Goal: Transaction & Acquisition: Purchase product/service

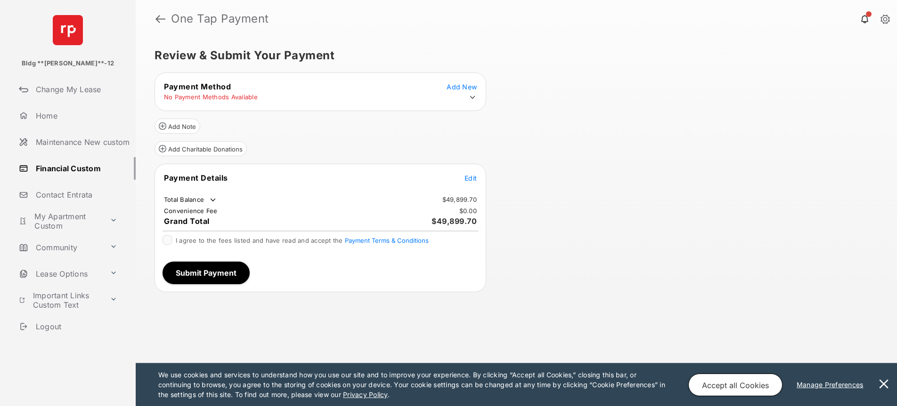
click at [473, 98] on icon at bounding box center [472, 97] width 8 height 8
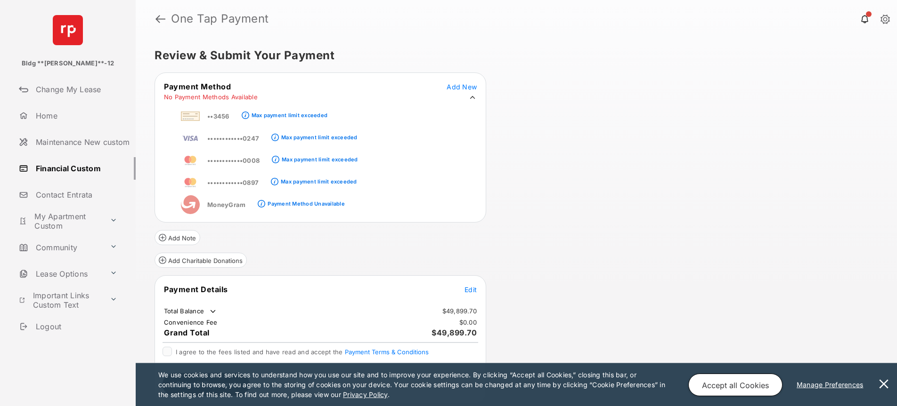
click at [475, 290] on span "Edit" at bounding box center [470, 290] width 12 height 8
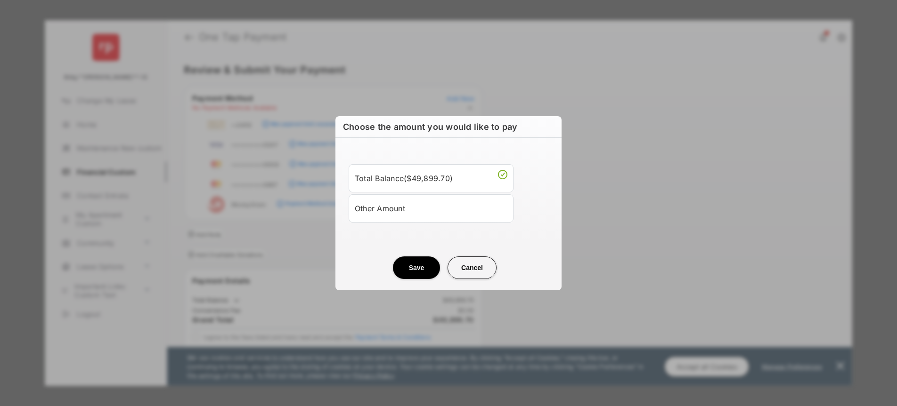
click at [425, 210] on div "Other Amount" at bounding box center [431, 209] width 153 height 16
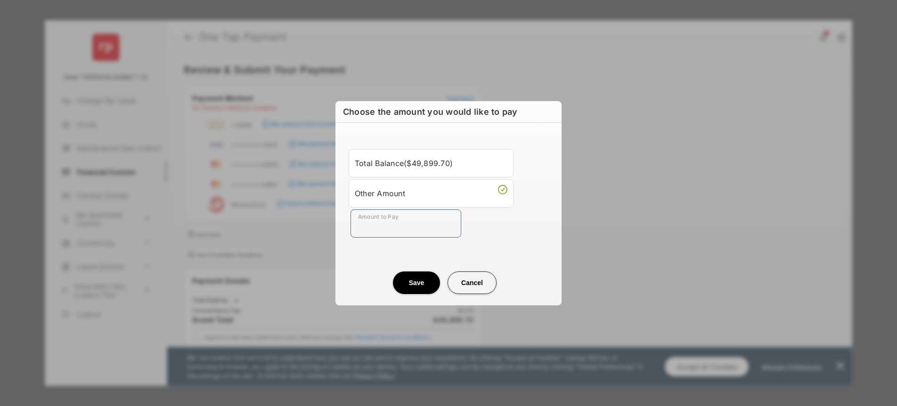
click at [397, 222] on input "Amount to Pay" at bounding box center [405, 224] width 111 height 28
type input "**"
click at [385, 272] on center "Save Cancel" at bounding box center [448, 279] width 203 height 30
click at [413, 283] on button "Save" at bounding box center [416, 283] width 47 height 23
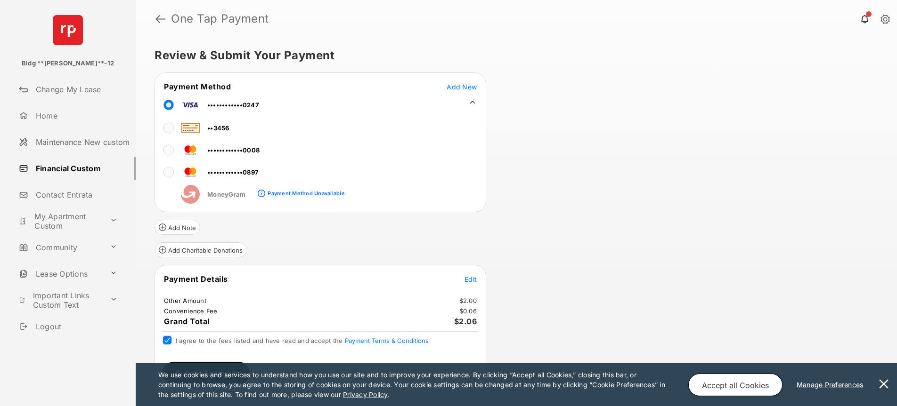
click at [207, 362] on button "Submit Payment" at bounding box center [205, 373] width 87 height 23
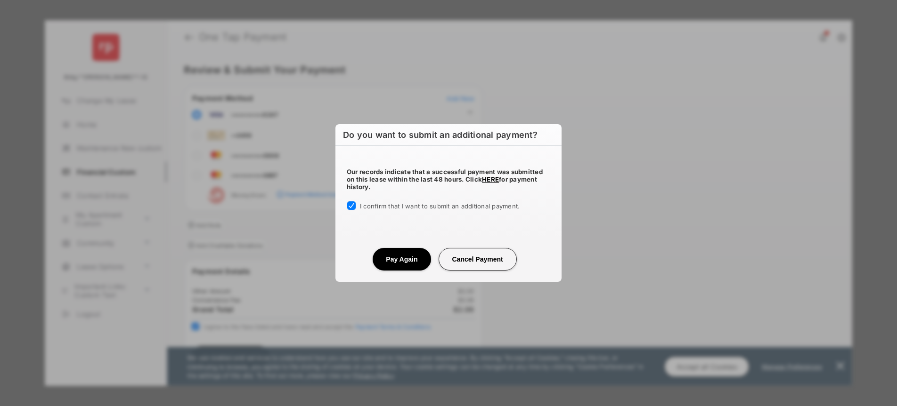
click at [401, 263] on button "Pay Again" at bounding box center [402, 259] width 58 height 23
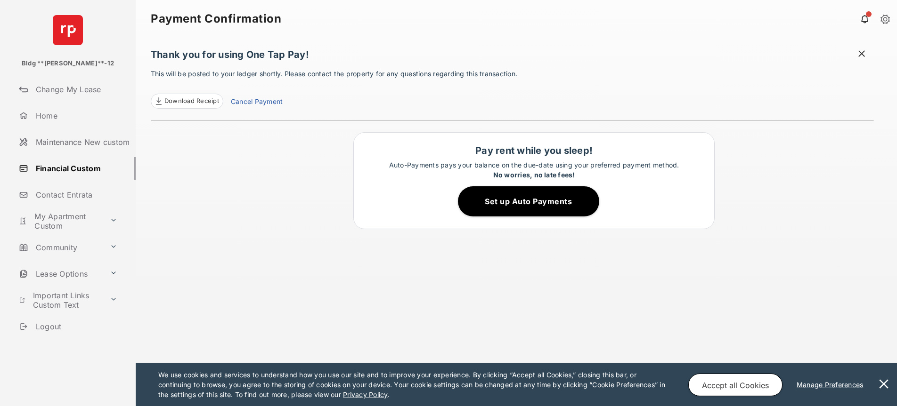
click at [73, 170] on link "Financial Custom" at bounding box center [75, 168] width 121 height 23
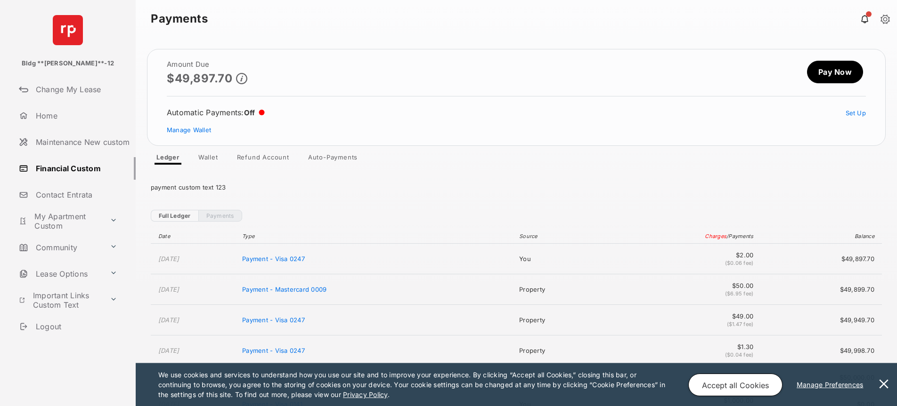
click at [813, 73] on link "Pay Now" at bounding box center [835, 72] width 56 height 23
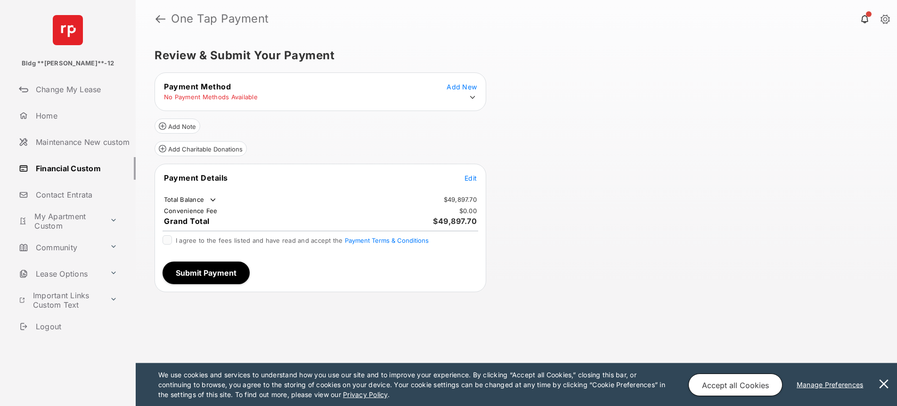
click at [474, 180] on span "Edit" at bounding box center [470, 178] width 12 height 8
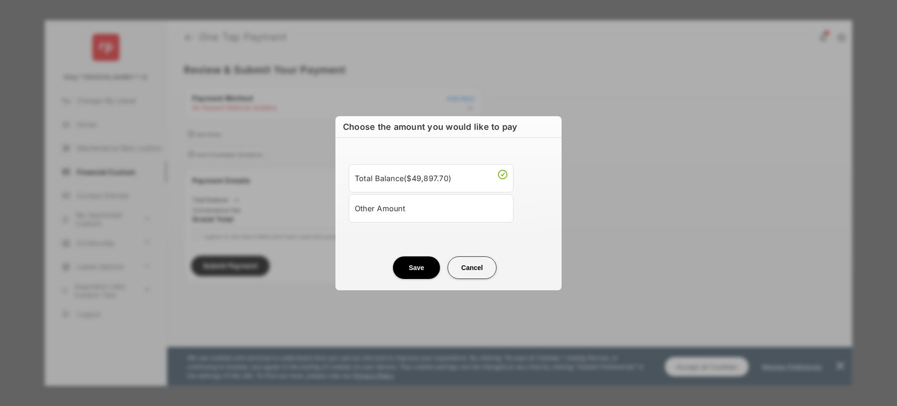
click at [414, 202] on div "Other Amount" at bounding box center [431, 209] width 153 height 16
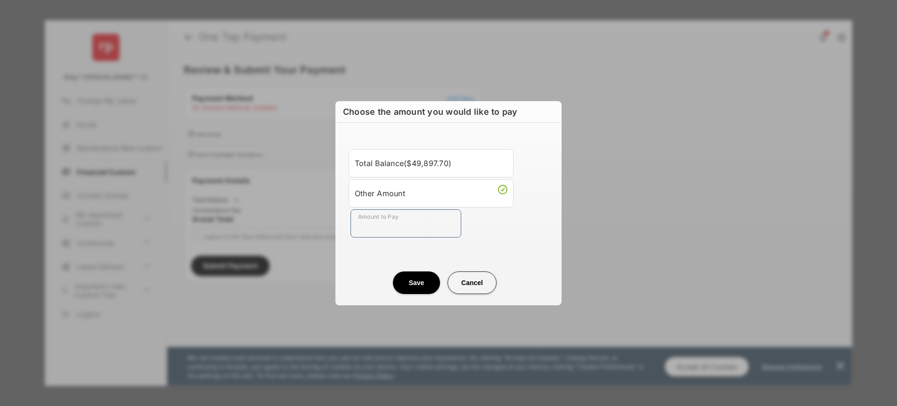
click at [394, 219] on input "Amount to Pay" at bounding box center [405, 224] width 111 height 28
type input "**"
click at [373, 275] on center "Save Cancel" at bounding box center [448, 279] width 203 height 30
click at [411, 284] on button "Save" at bounding box center [416, 283] width 47 height 23
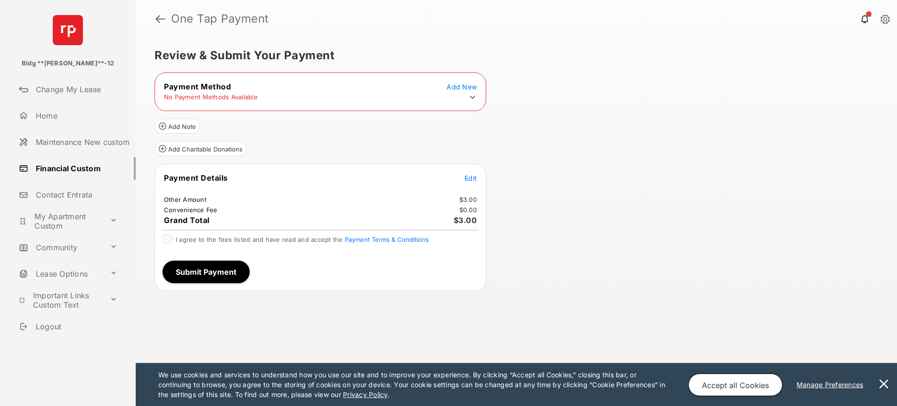
click at [472, 99] on icon at bounding box center [472, 97] width 8 height 8
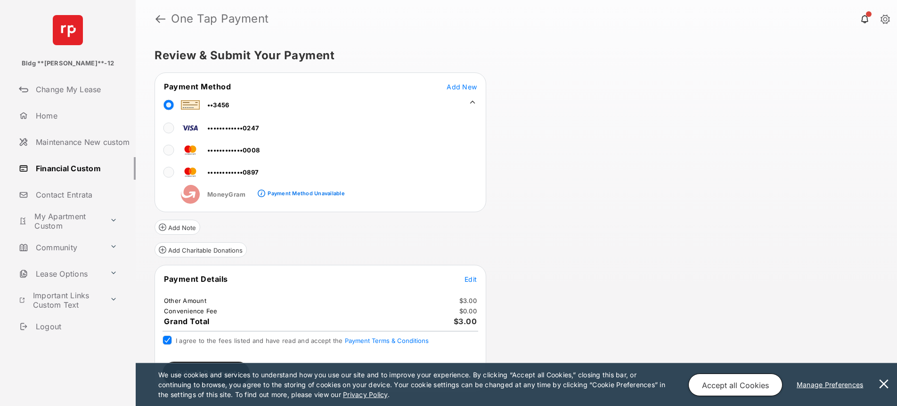
click at [182, 362] on button "Submit Payment" at bounding box center [205, 373] width 87 height 23
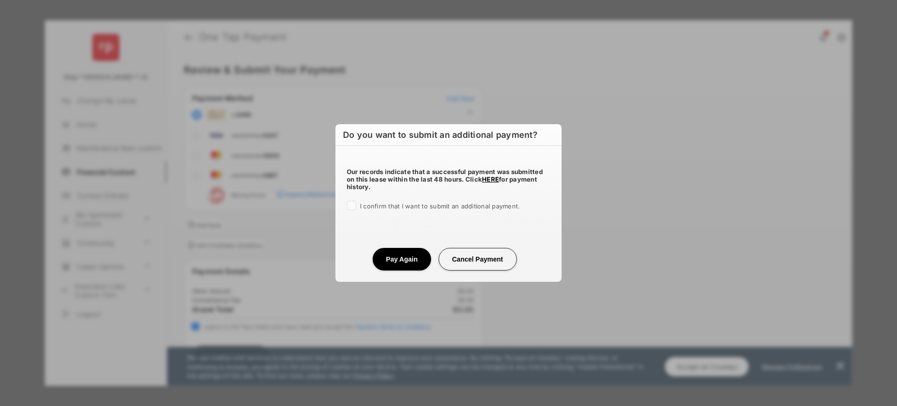
click at [356, 206] on div at bounding box center [351, 205] width 9 height 9
click at [397, 261] on button "Pay Again" at bounding box center [402, 259] width 58 height 23
